Goal: Check status: Check status

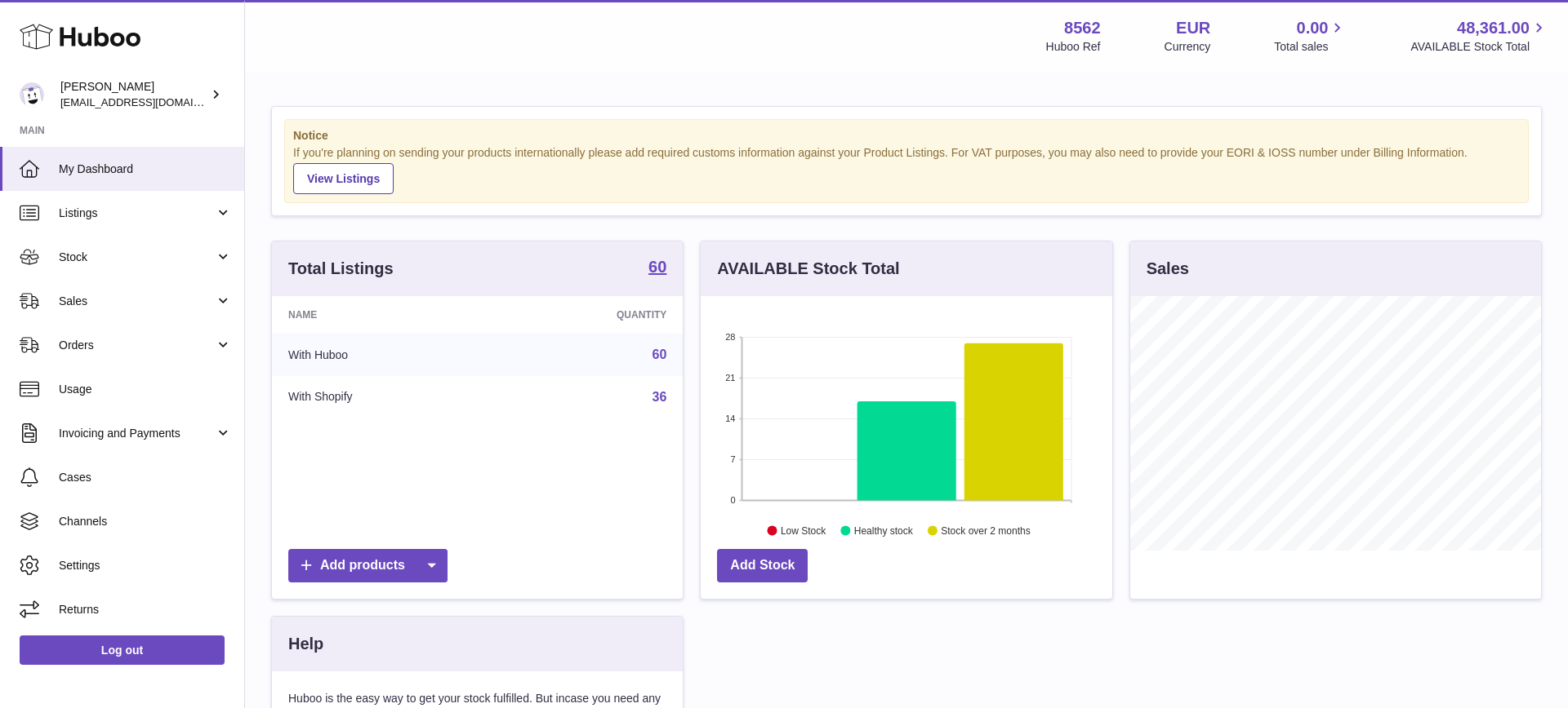
scroll to position [255, 411]
click at [178, 262] on span "Stock" at bounding box center [136, 258] width 156 height 15
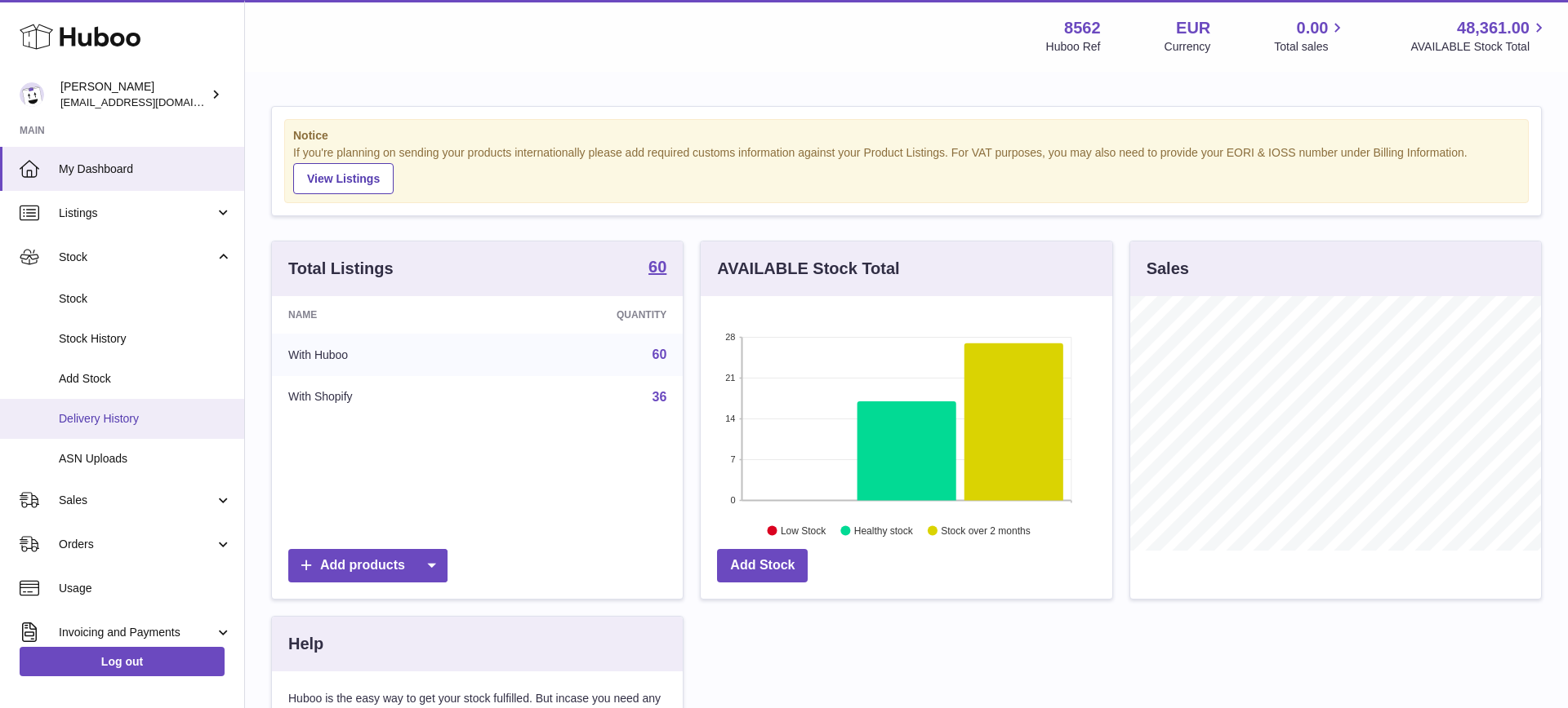
click at [177, 423] on span "Delivery History" at bounding box center [145, 419] width 173 height 15
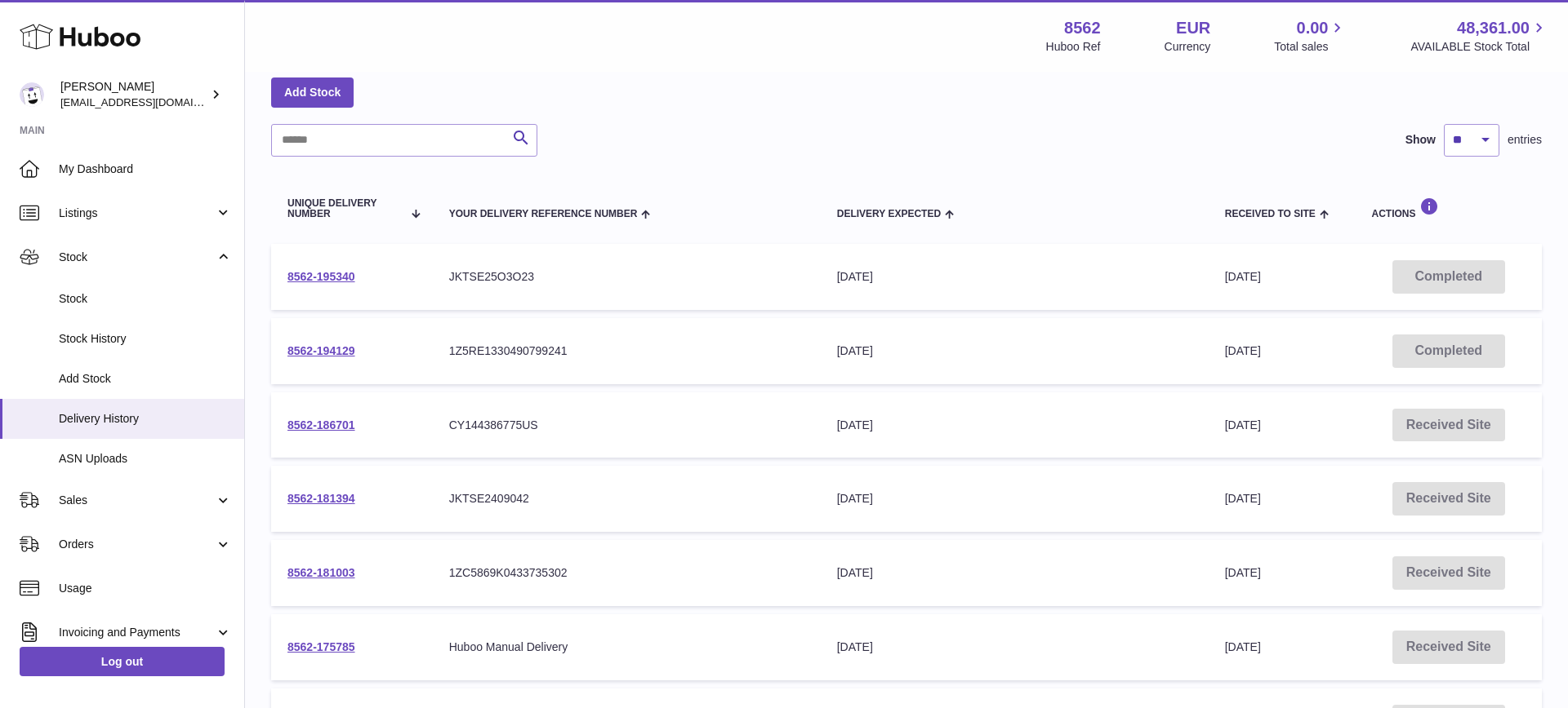
scroll to position [83, 0]
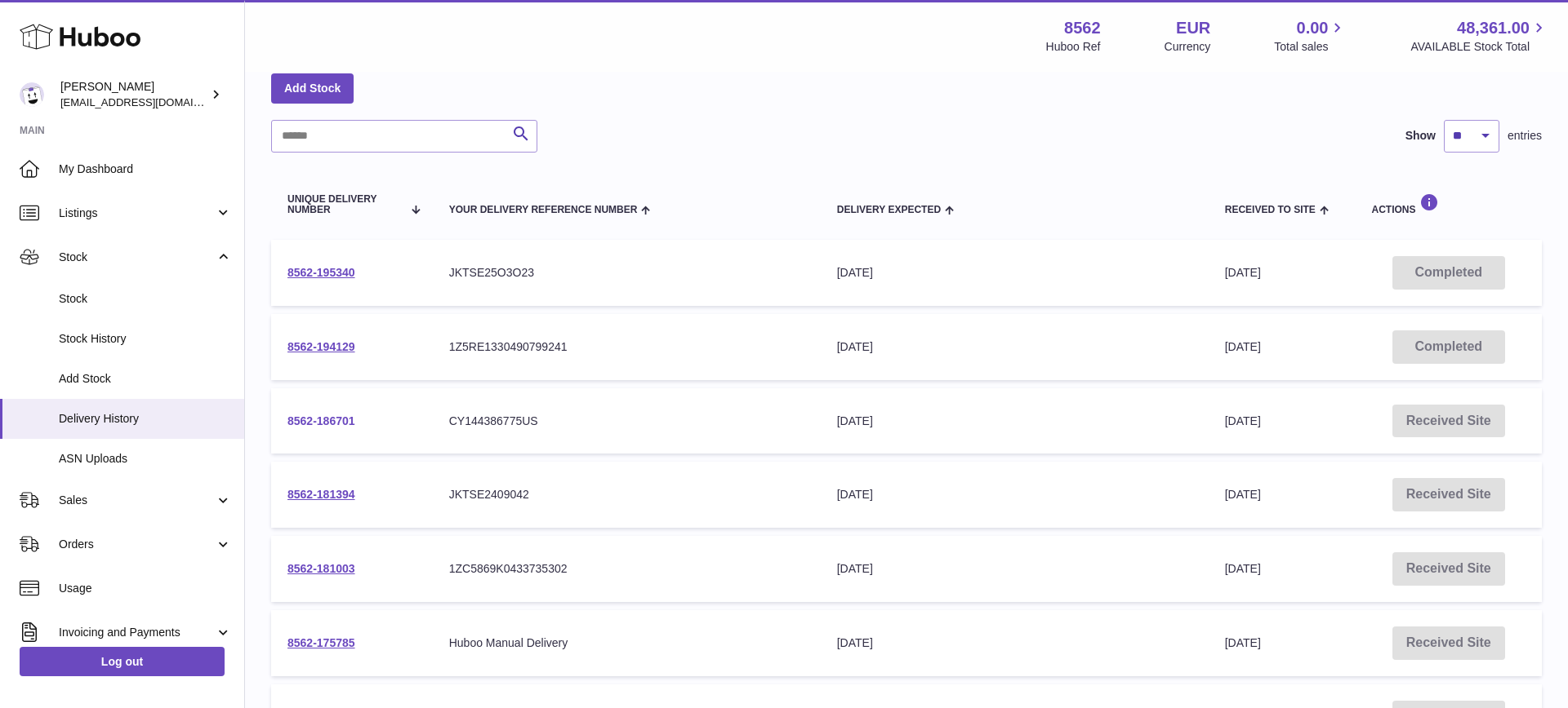
click at [323, 420] on link "8562-186701" at bounding box center [321, 422] width 68 height 13
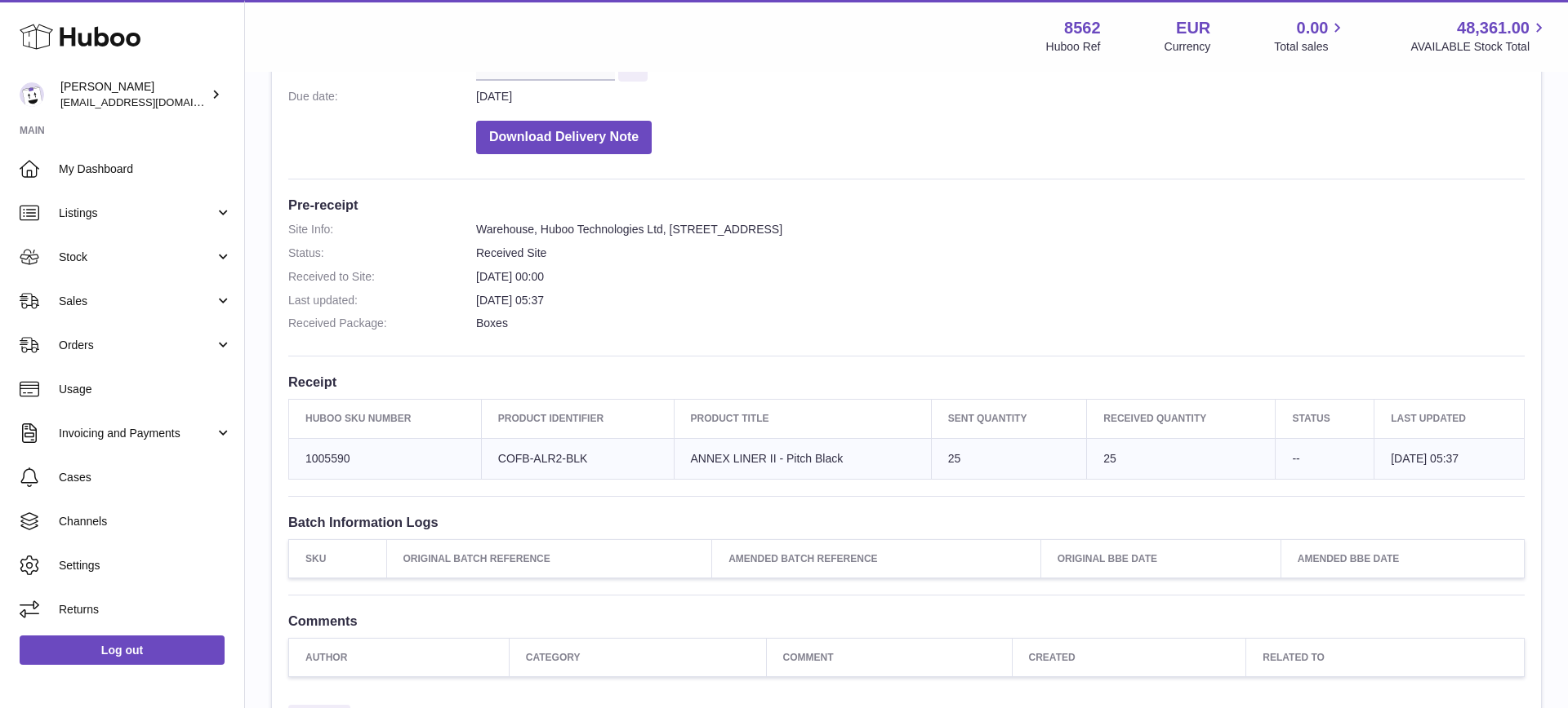
scroll to position [410, 0]
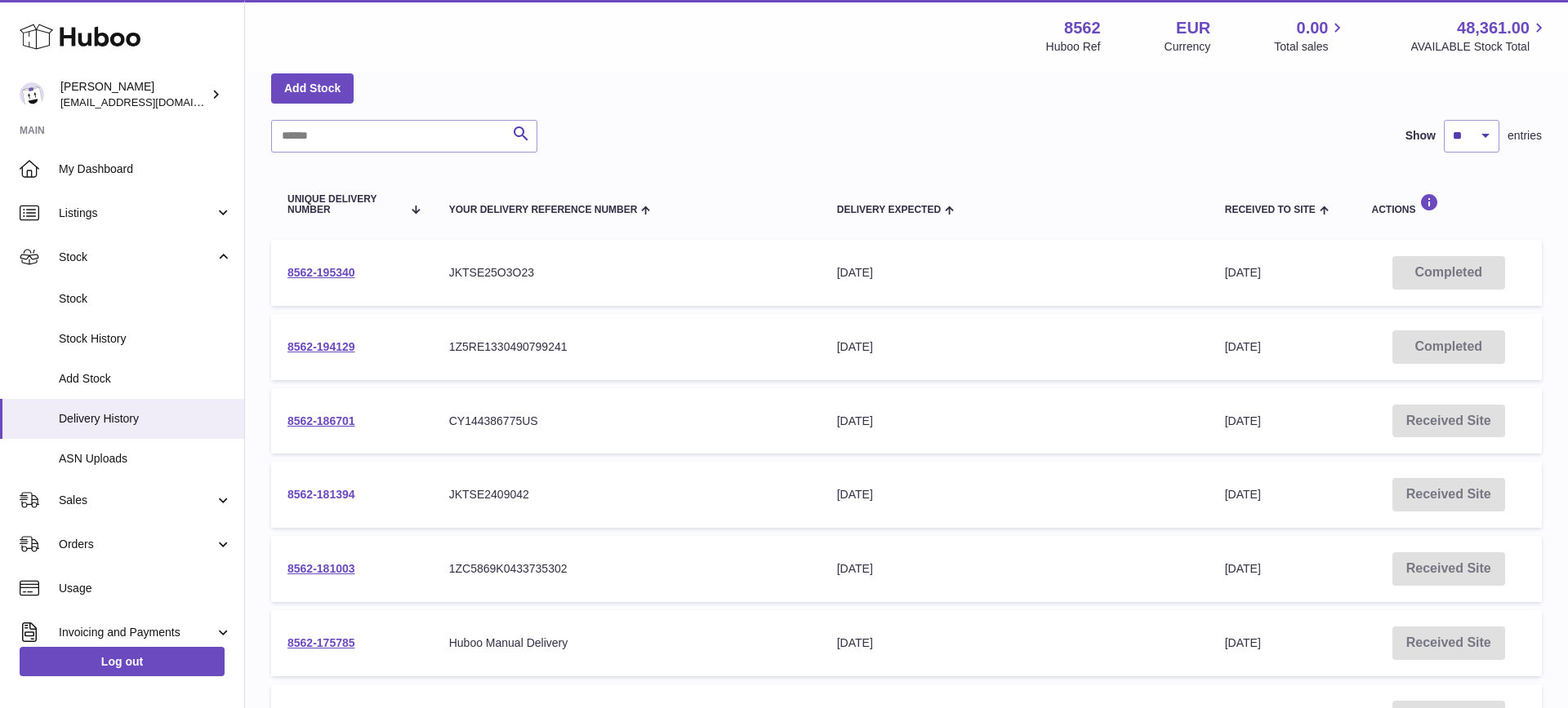
click at [334, 493] on link "8562-181394" at bounding box center [321, 494] width 68 height 13
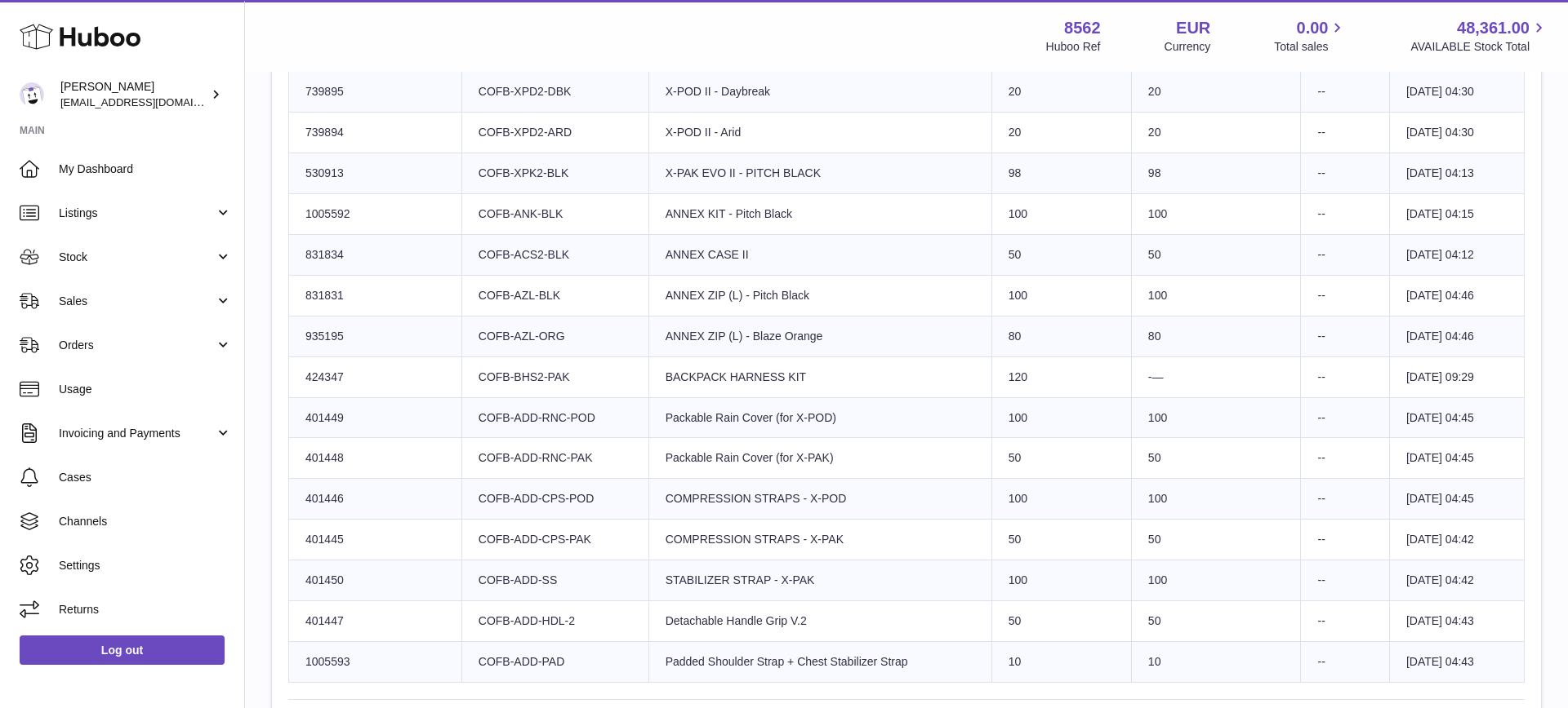
scroll to position [767, 0]
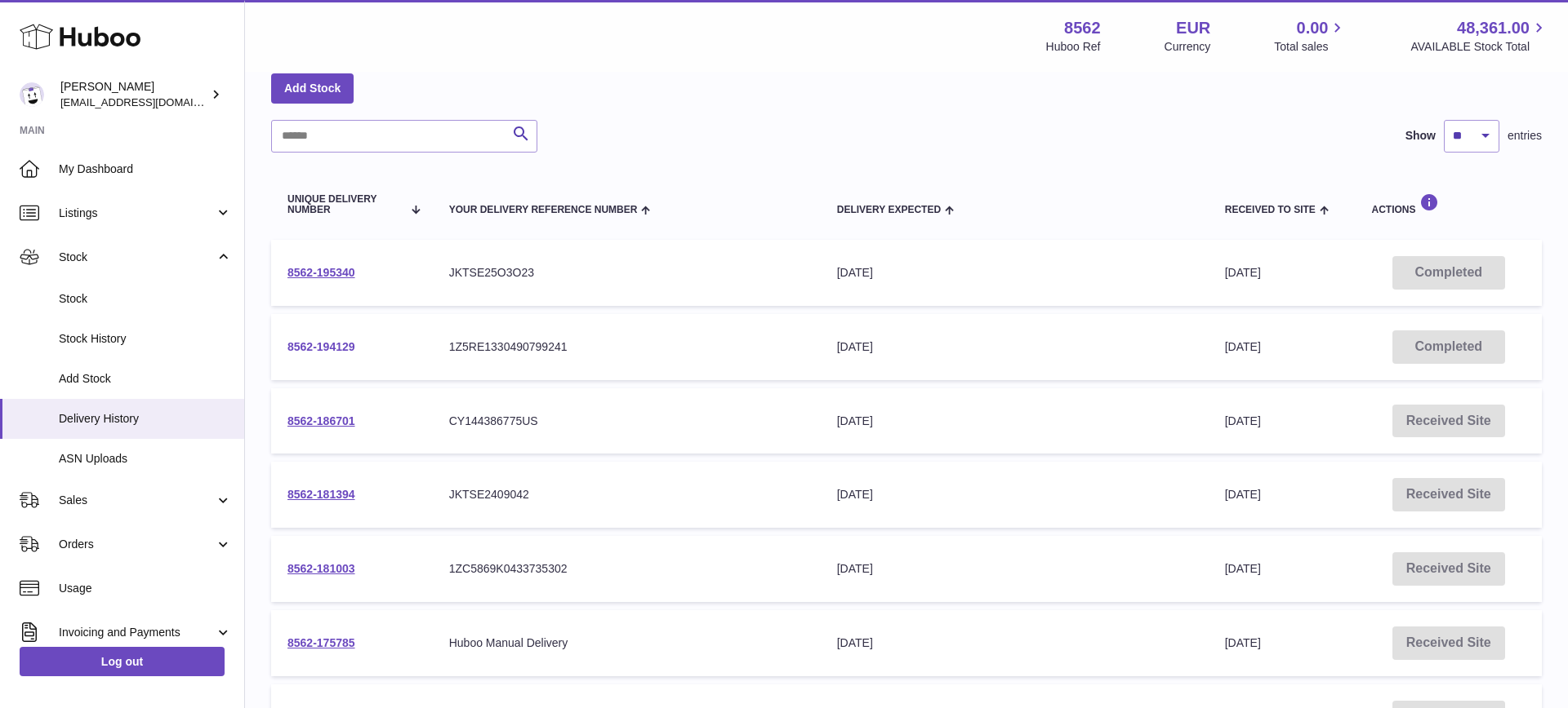
click at [327, 350] on link "8562-194129" at bounding box center [321, 347] width 68 height 13
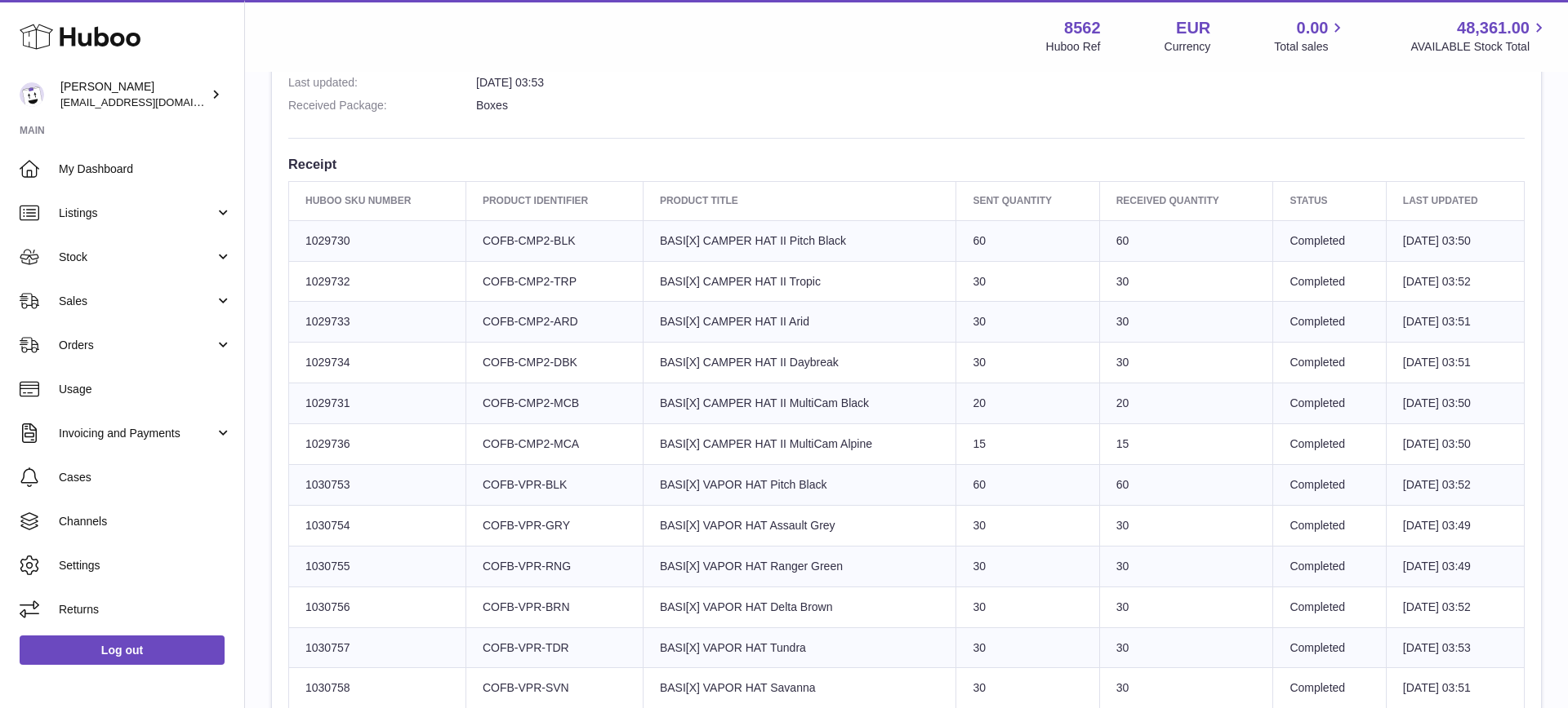
scroll to position [537, 0]
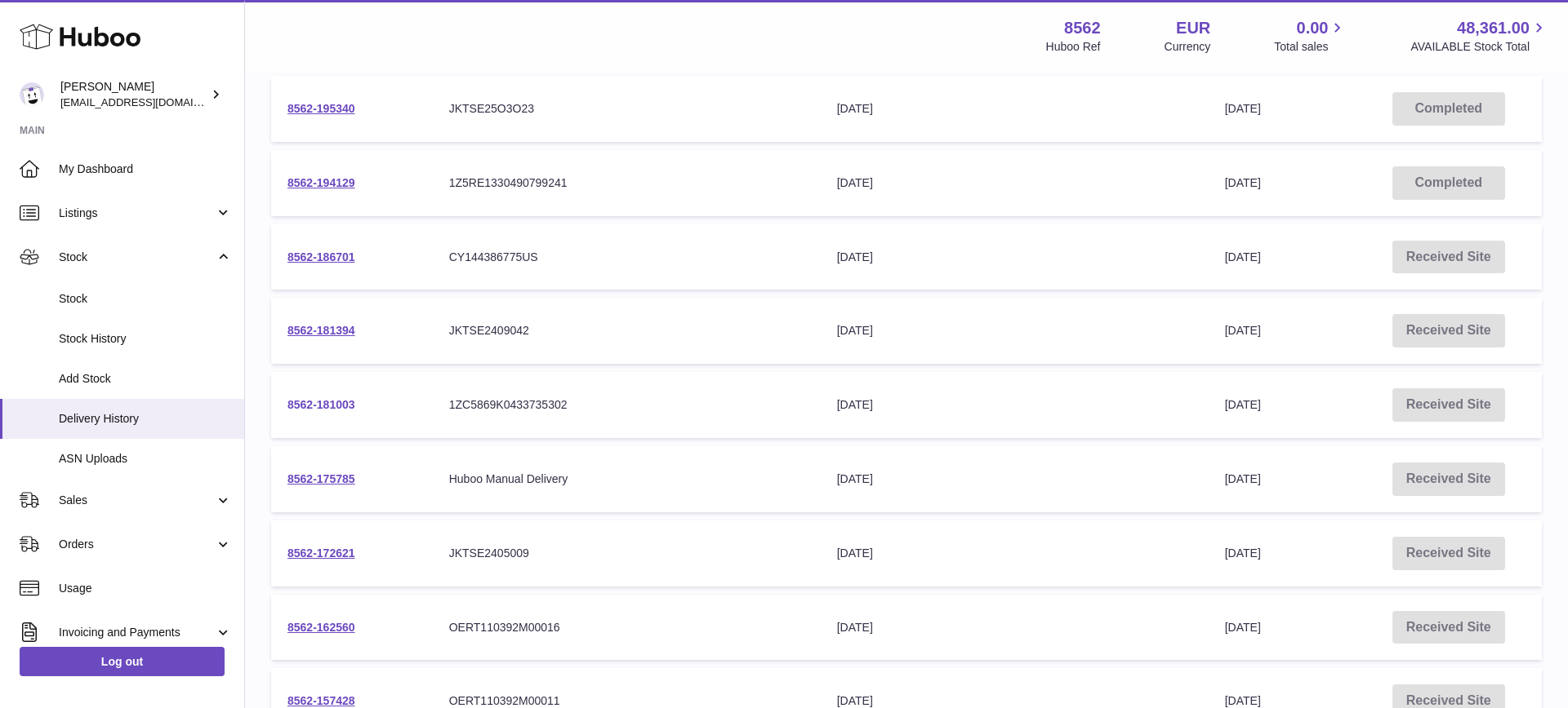
scroll to position [253, 0]
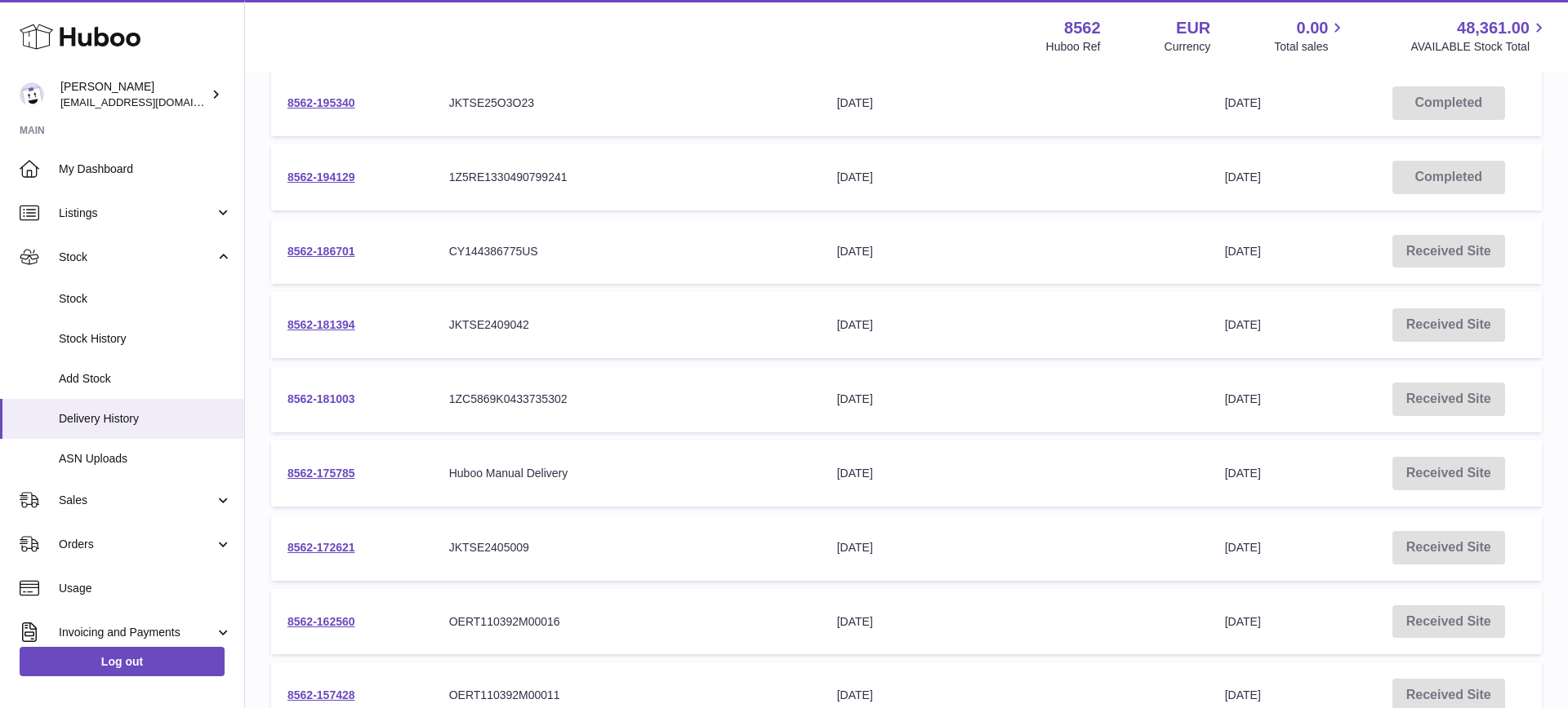
click at [330, 400] on link "8562-181003" at bounding box center [321, 400] width 68 height 13
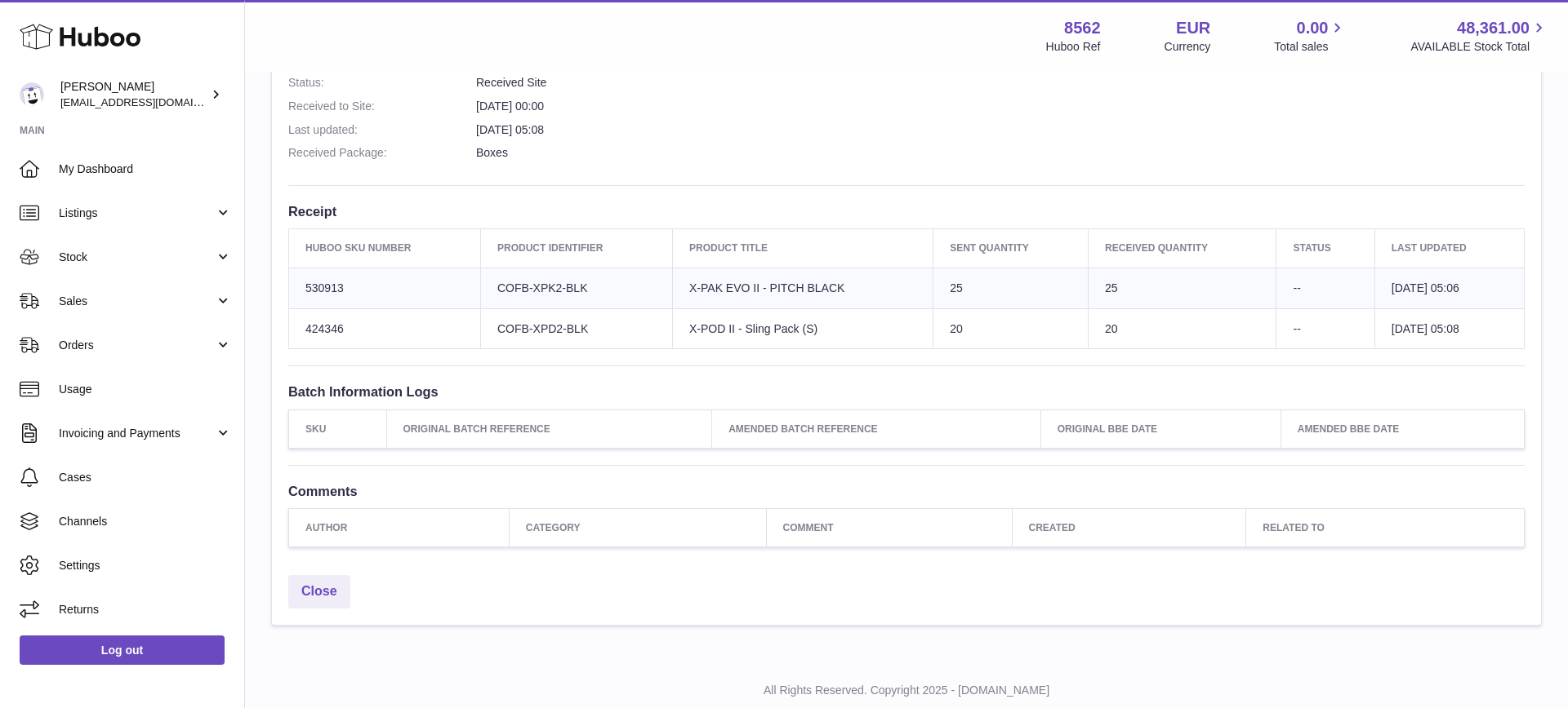
scroll to position [514, 0]
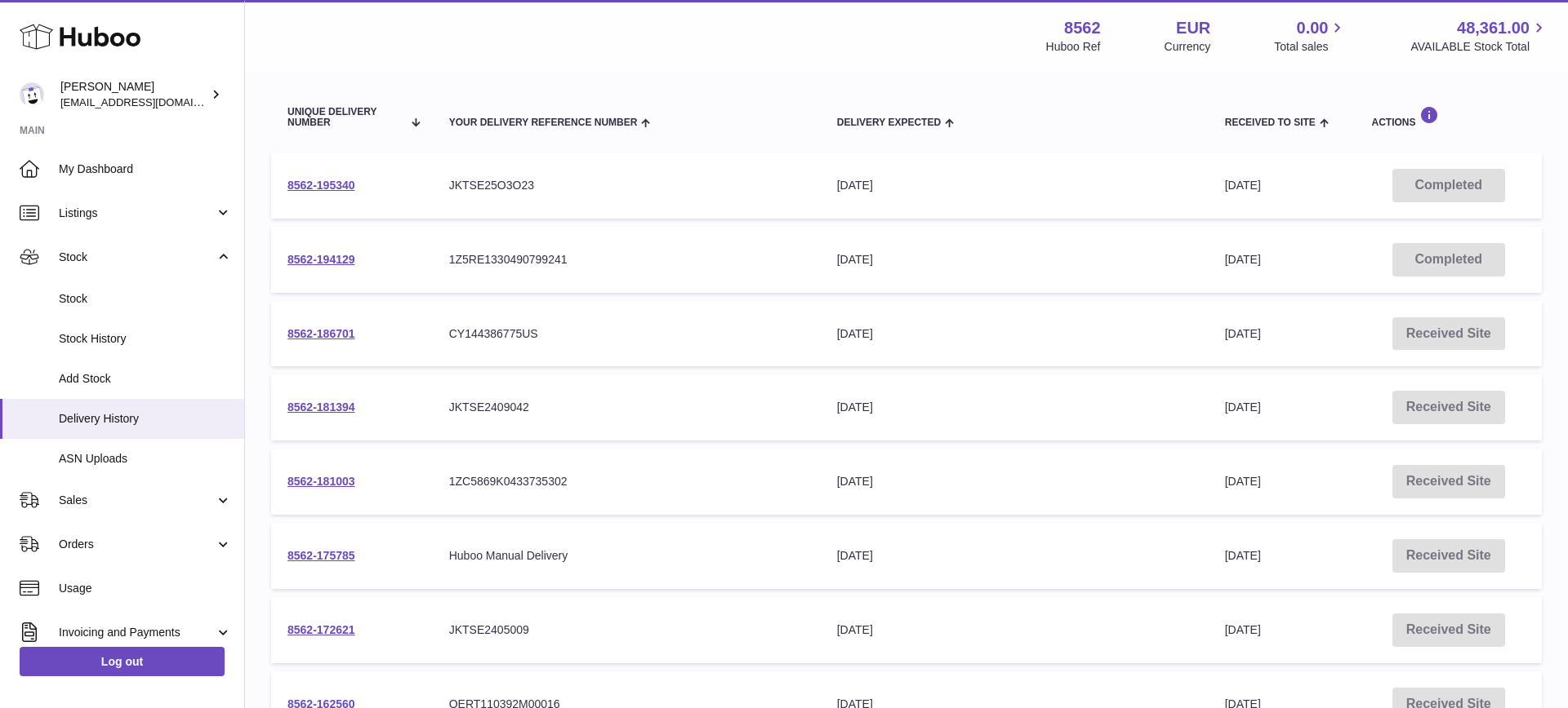
scroll to position [171, 0]
click at [337, 476] on link "8562-181003" at bounding box center [321, 481] width 68 height 13
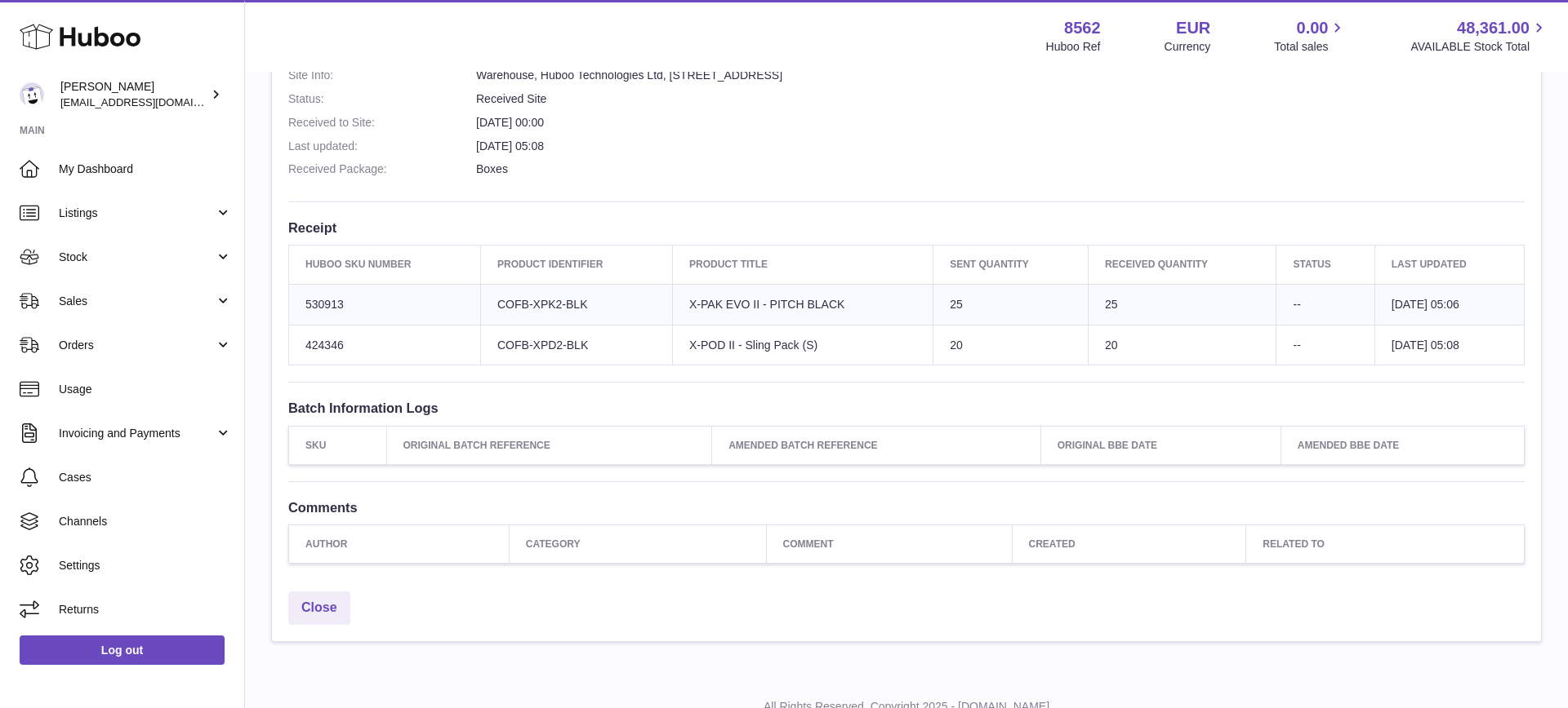
scroll to position [449, 0]
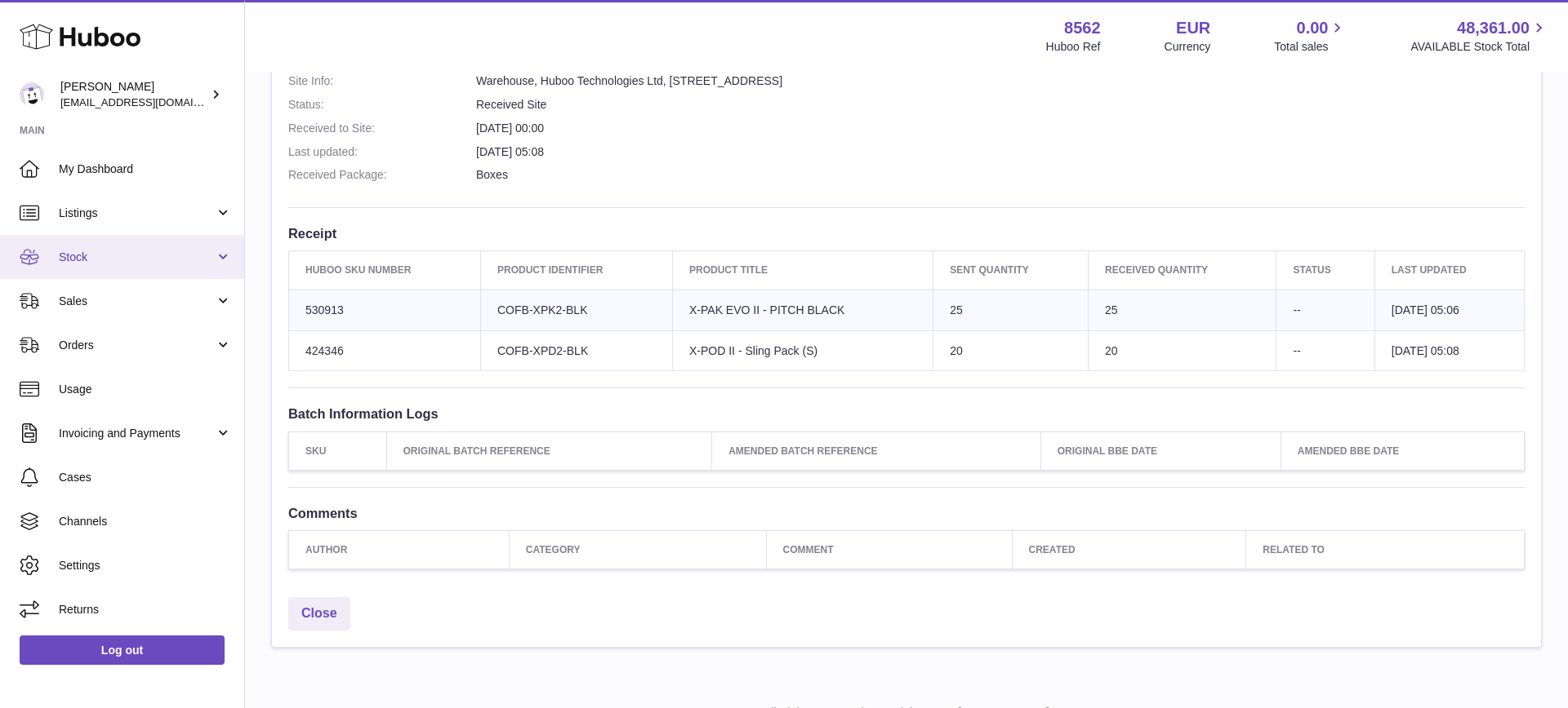
click at [119, 257] on span "Stock" at bounding box center [136, 258] width 156 height 15
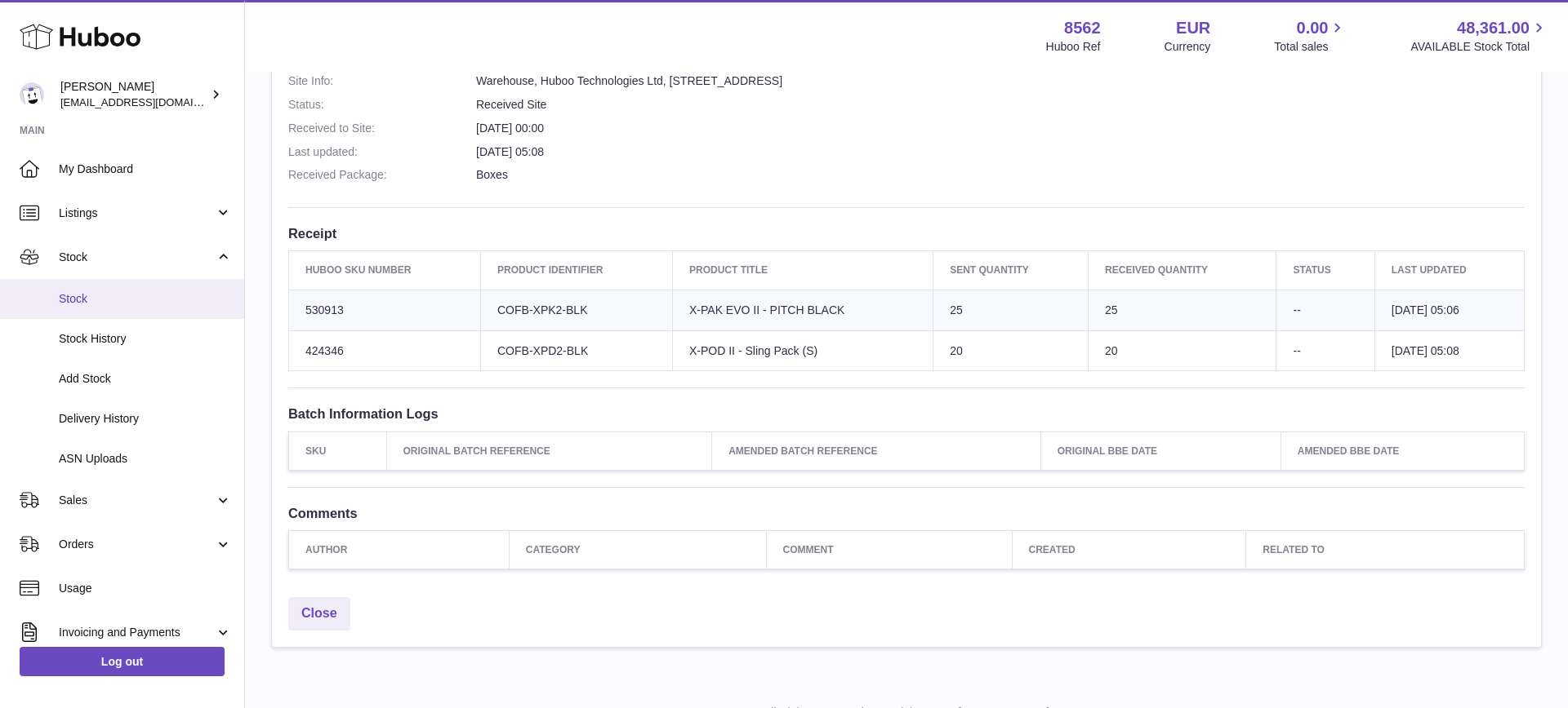
click at [130, 302] on span "Stock" at bounding box center [145, 299] width 173 height 15
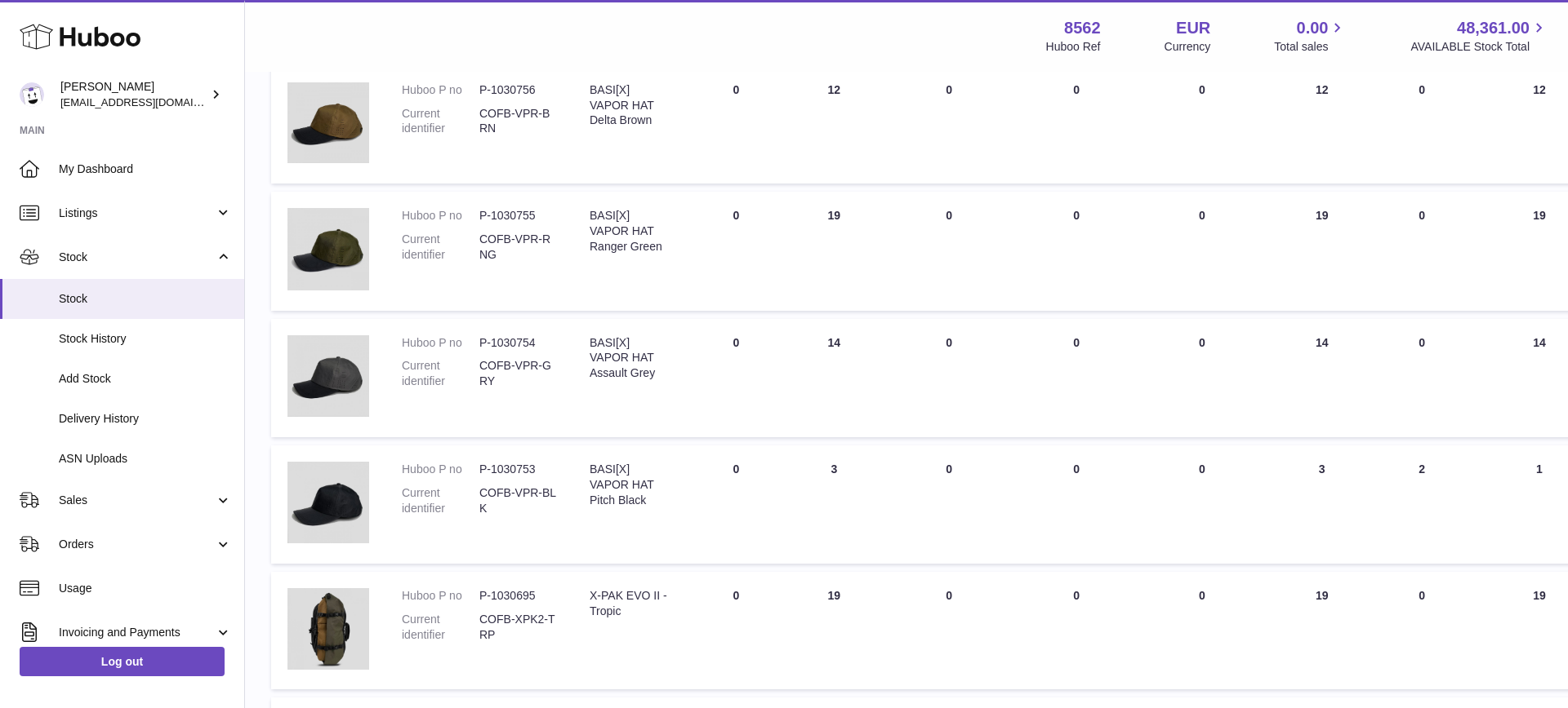
scroll to position [614, 0]
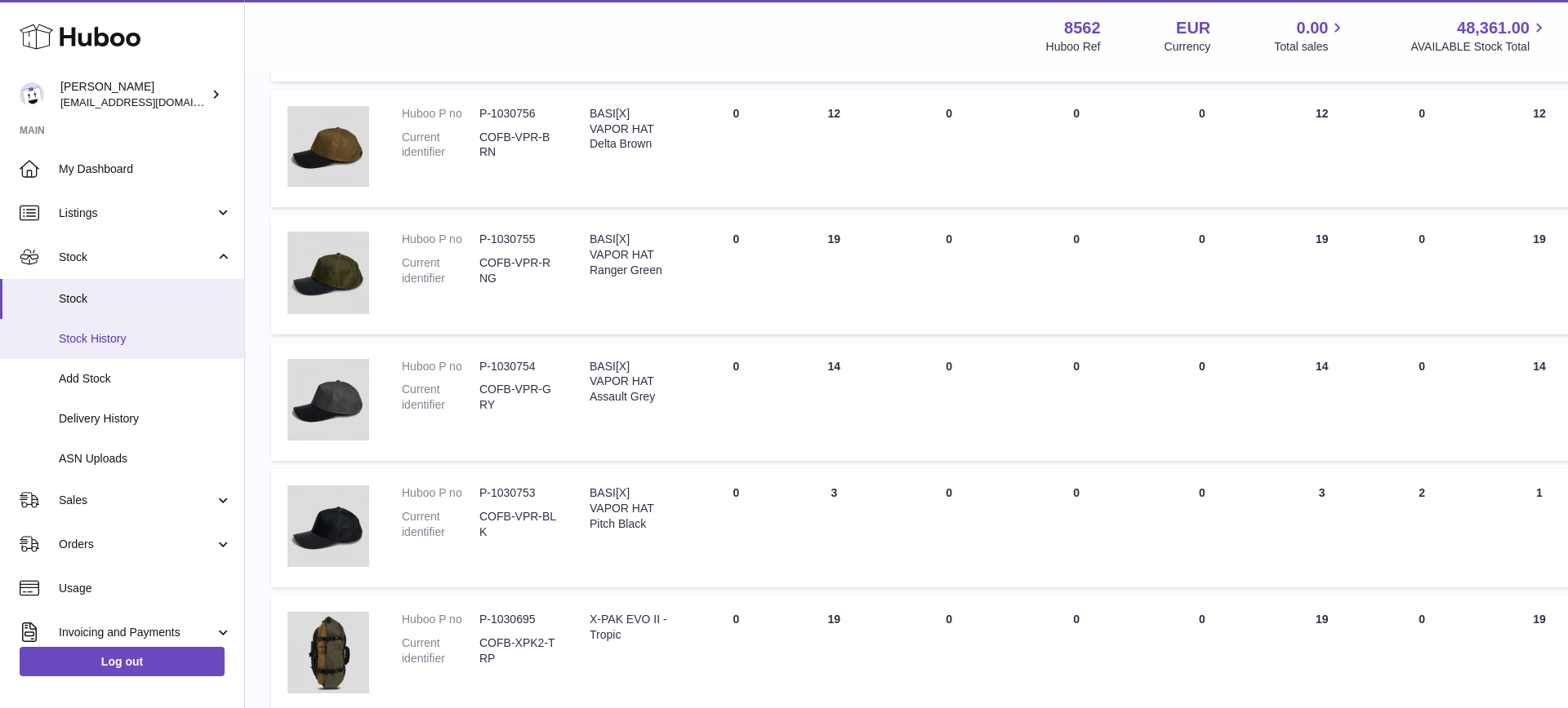
click at [118, 341] on span "Stock History" at bounding box center [145, 339] width 173 height 15
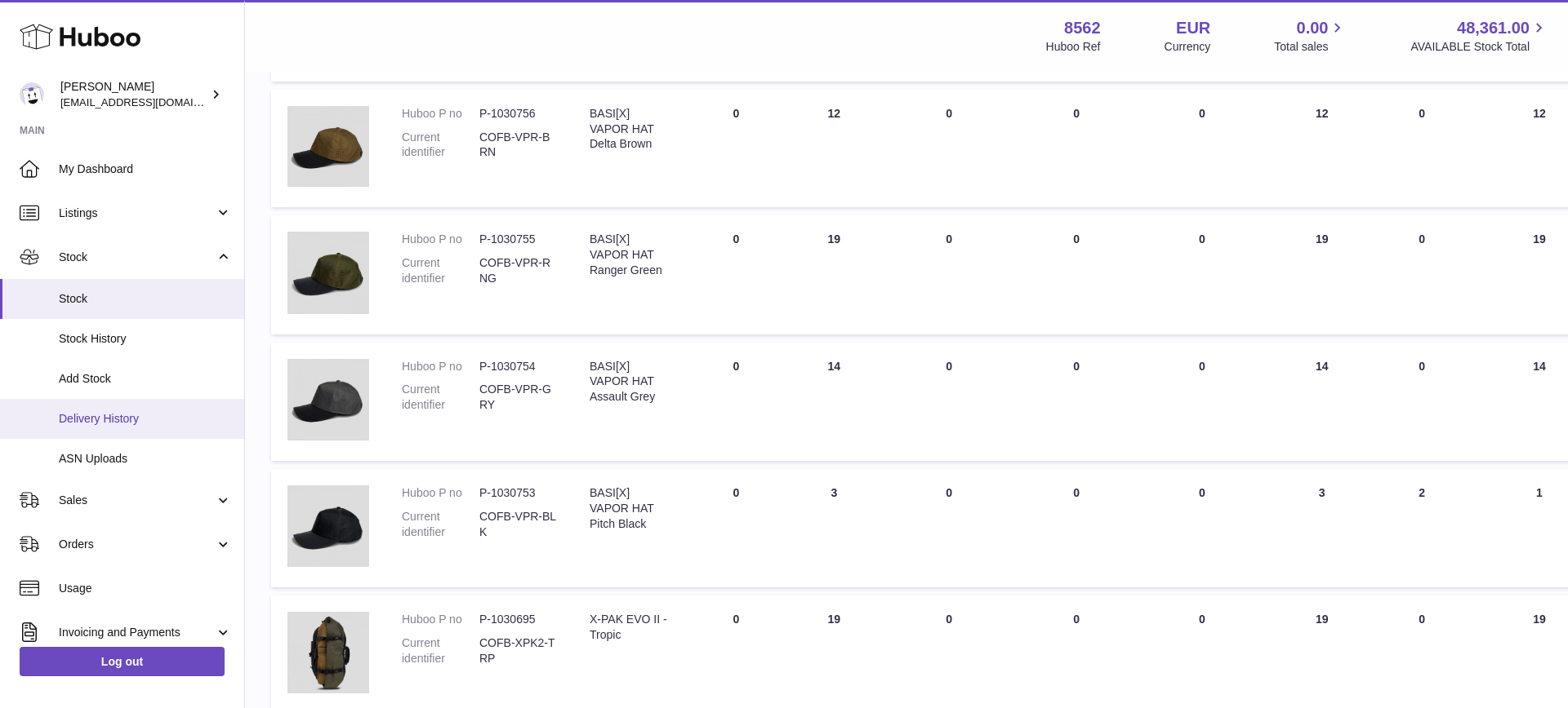
click at [124, 416] on span "Delivery History" at bounding box center [145, 419] width 173 height 15
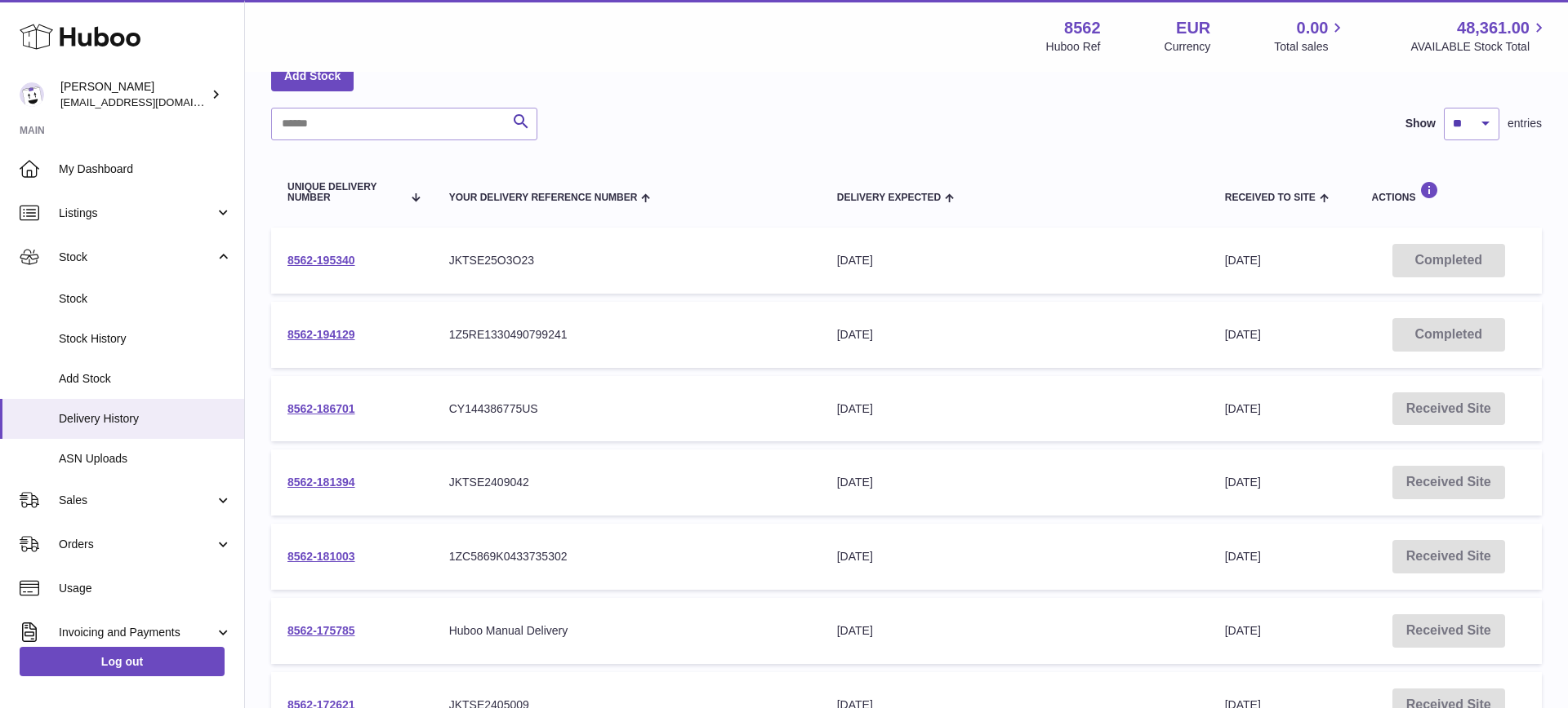
scroll to position [156, 0]
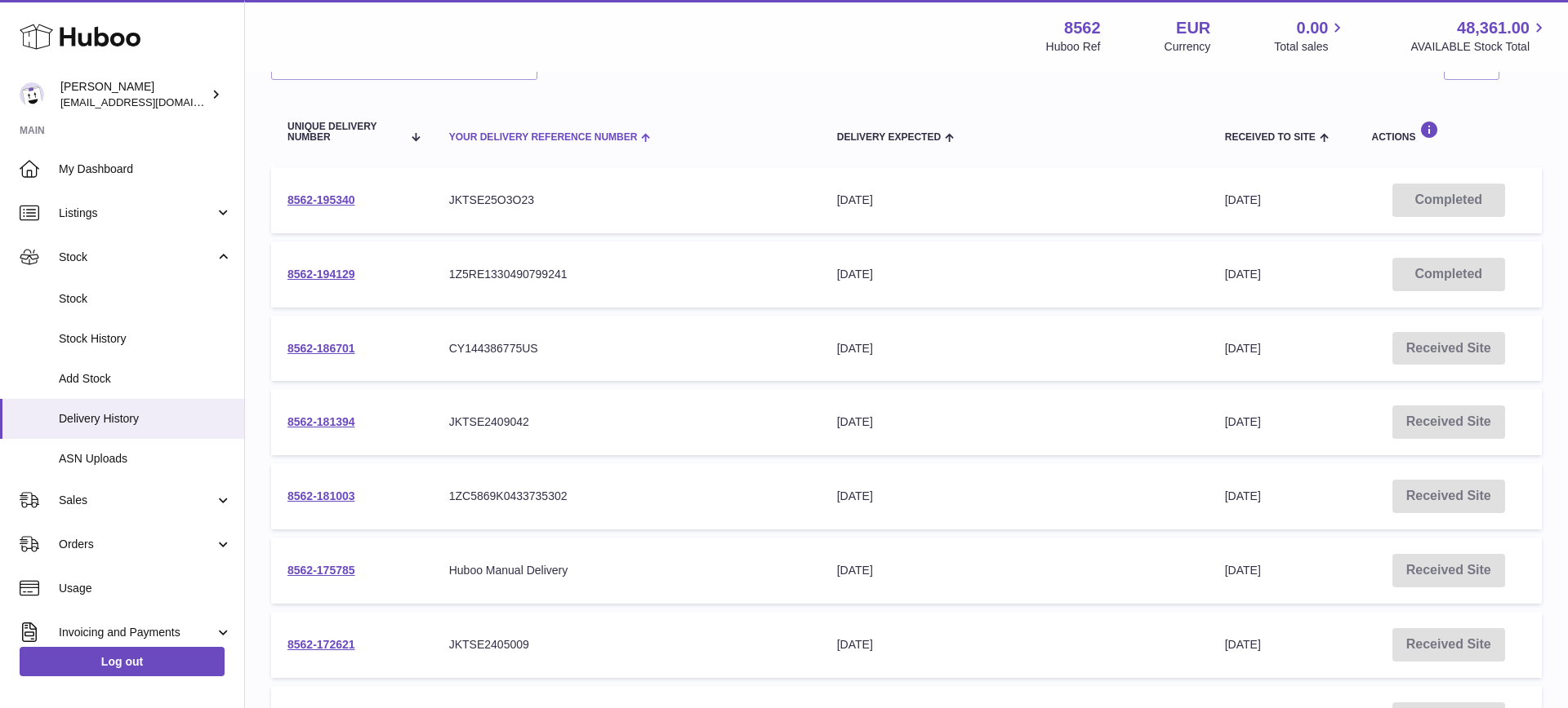
click at [675, 110] on th "Your Delivery Reference Number" at bounding box center [626, 131] width 388 height 55
